Goal: Find specific page/section

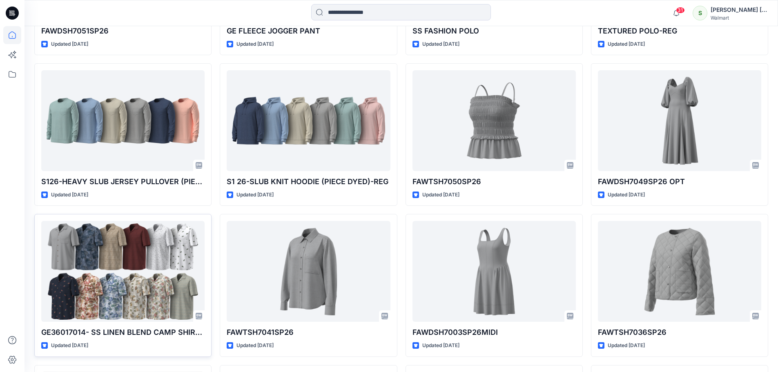
scroll to position [968, 0]
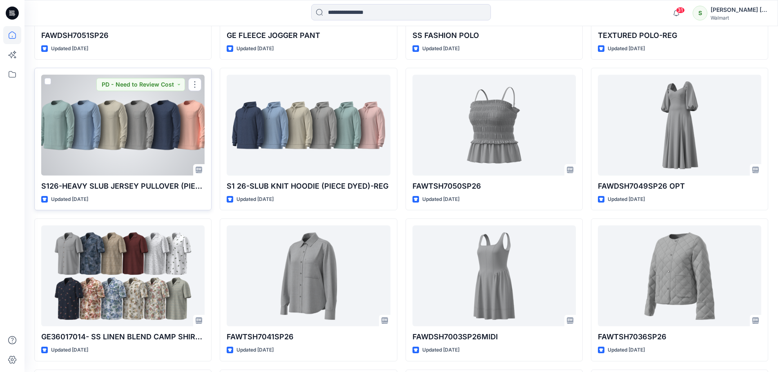
click at [113, 129] on div at bounding box center [122, 125] width 163 height 101
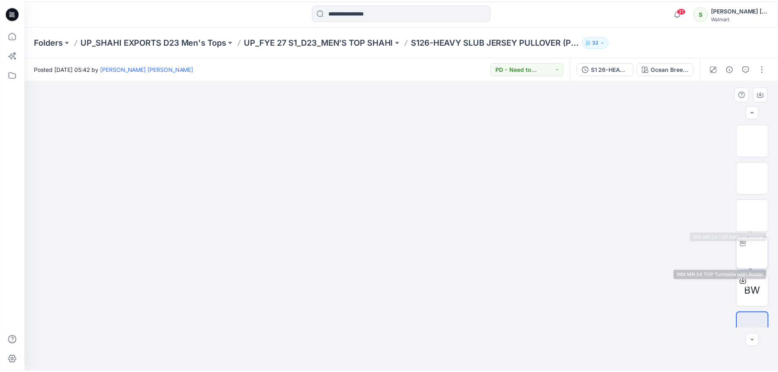
scroll to position [16, 0]
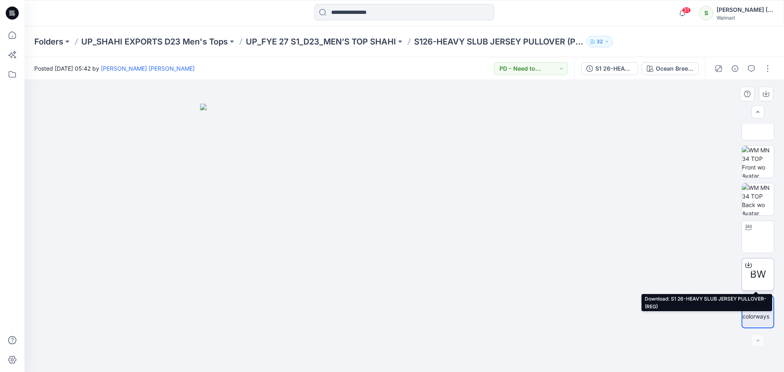
click at [748, 265] on icon at bounding box center [748, 265] width 7 height 7
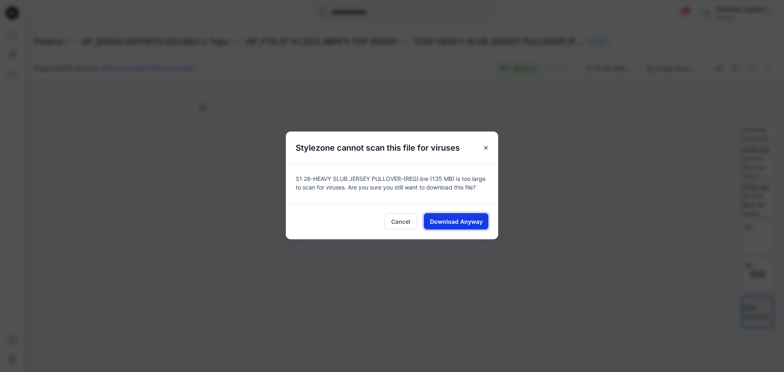
click at [475, 223] on span "Download Anyway" at bounding box center [456, 221] width 53 height 9
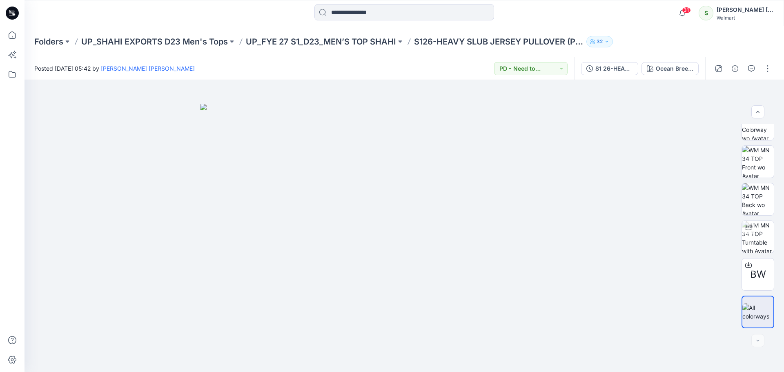
click at [14, 9] on icon at bounding box center [12, 13] width 13 height 13
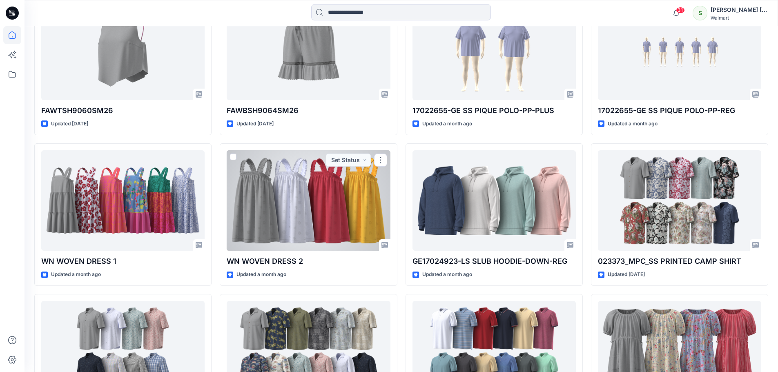
scroll to position [196, 0]
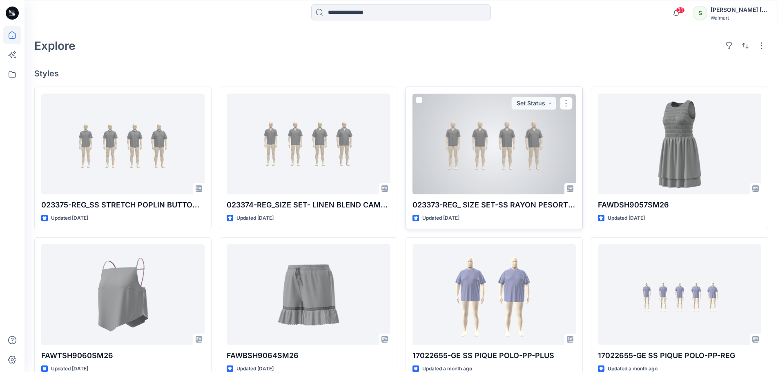
click at [494, 156] on div at bounding box center [493, 144] width 163 height 101
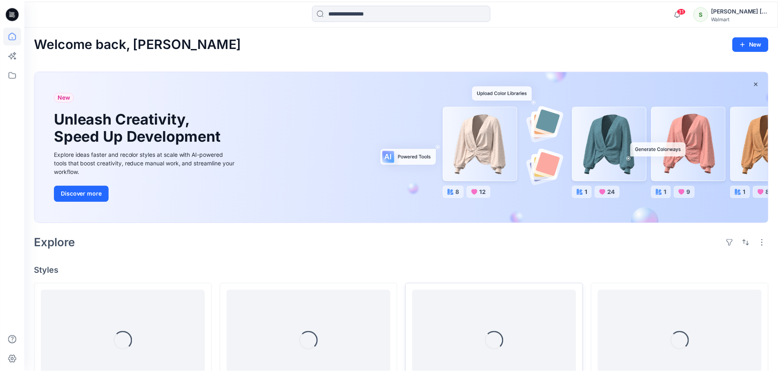
scroll to position [196, 0]
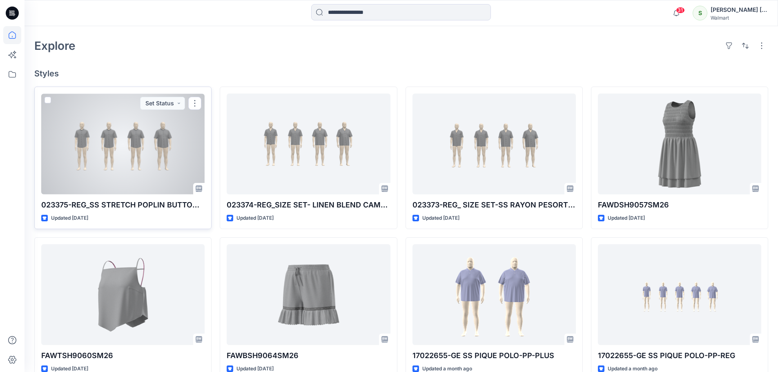
click at [129, 150] on div at bounding box center [122, 144] width 163 height 101
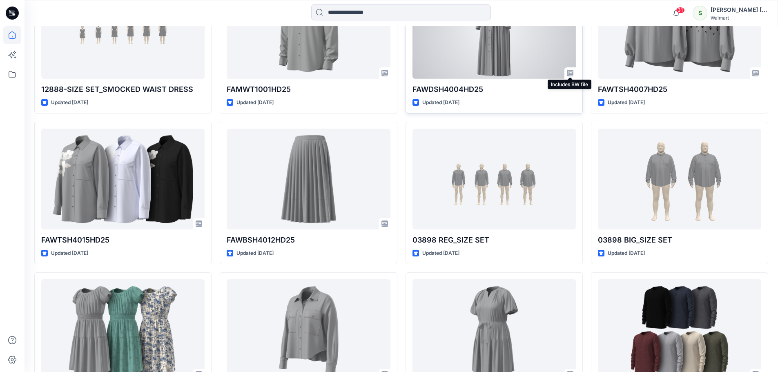
scroll to position [5818, 0]
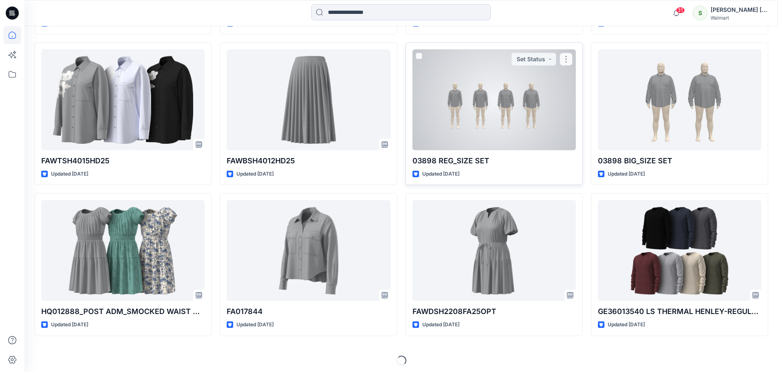
click at [510, 138] on div at bounding box center [493, 99] width 163 height 101
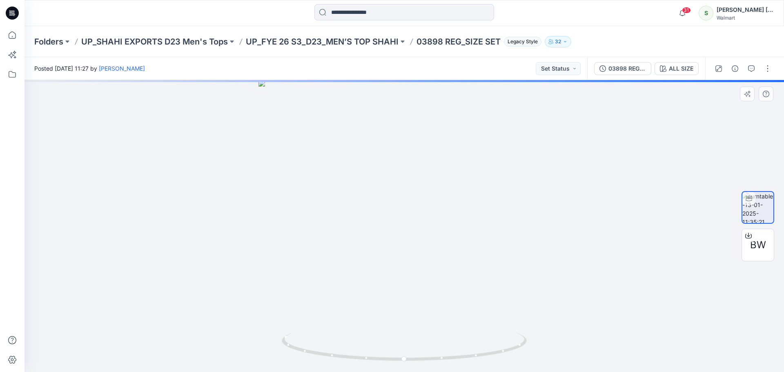
click at [366, 254] on div at bounding box center [403, 226] width 759 height 292
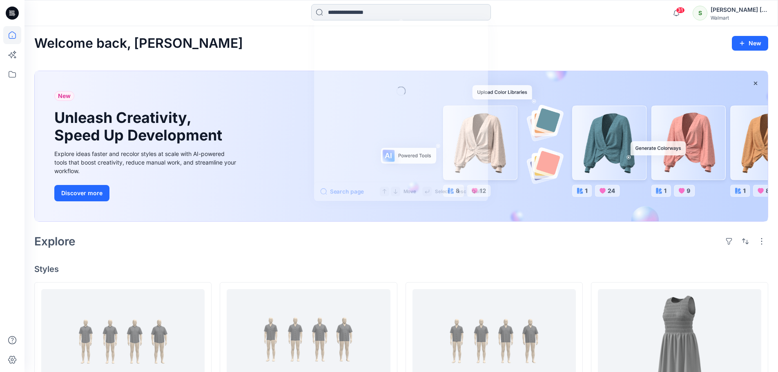
click at [363, 15] on input at bounding box center [401, 12] width 180 height 16
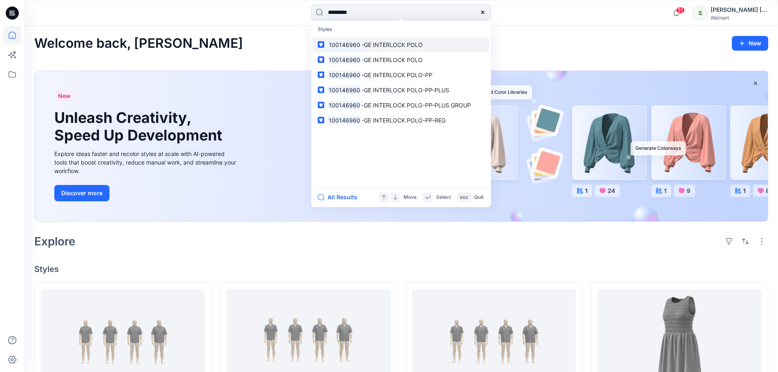
type input "*********"
click at [385, 46] on span "-GE INTERLOCK POLO" at bounding box center [391, 44] width 61 height 7
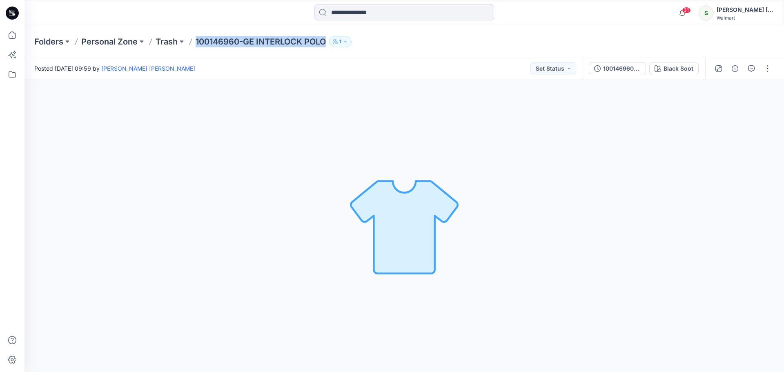
drag, startPoint x: 196, startPoint y: 41, endPoint x: 327, endPoint y: 42, distance: 131.5
click at [327, 42] on div "Folders Personal Zone Trash 100146960-GE INTERLOCK POLO 1" at bounding box center [372, 41] width 676 height 11
copy p "100146960-GE INTERLOCK POLO"
click at [378, 13] on input at bounding box center [404, 12] width 180 height 16
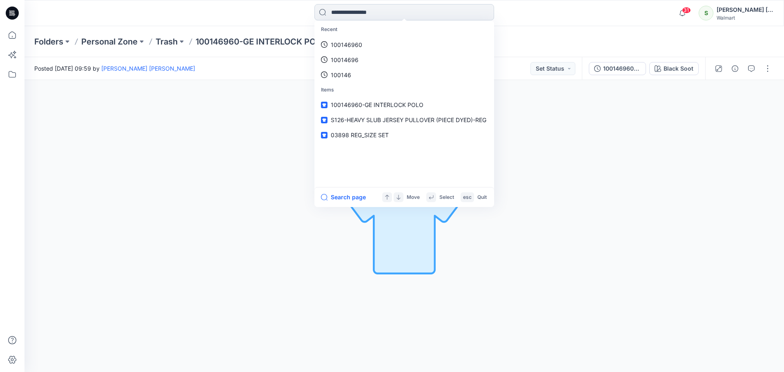
paste input "**********"
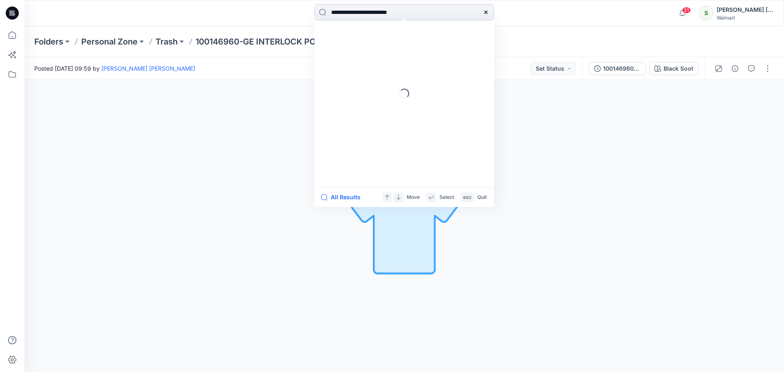
type input "**********"
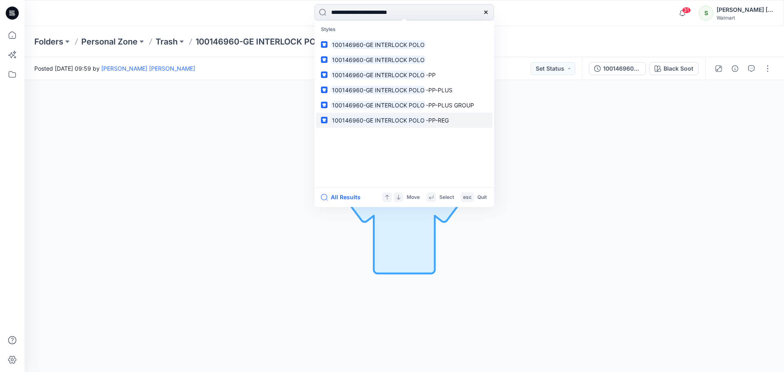
click at [365, 120] on mark "100146960-GE INTERLOCK POLO" at bounding box center [378, 120] width 95 height 9
